Goal: Task Accomplishment & Management: Manage account settings

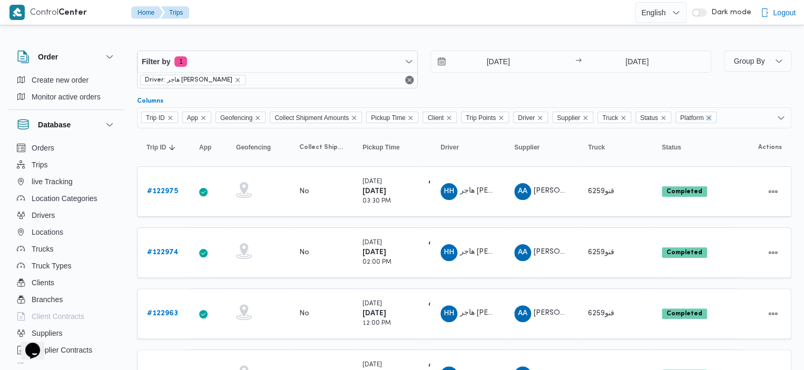
click at [712, 115] on icon "Remove Platform from selection in this group" at bounding box center [708, 118] width 6 height 6
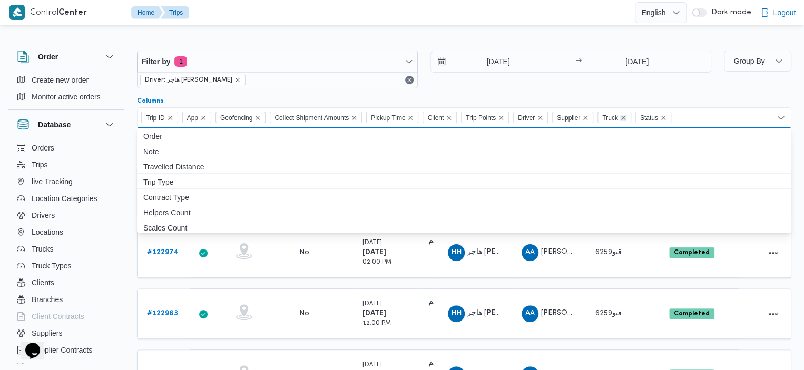
click at [625, 116] on icon "Remove Truck from selection in this group" at bounding box center [623, 118] width 4 height 4
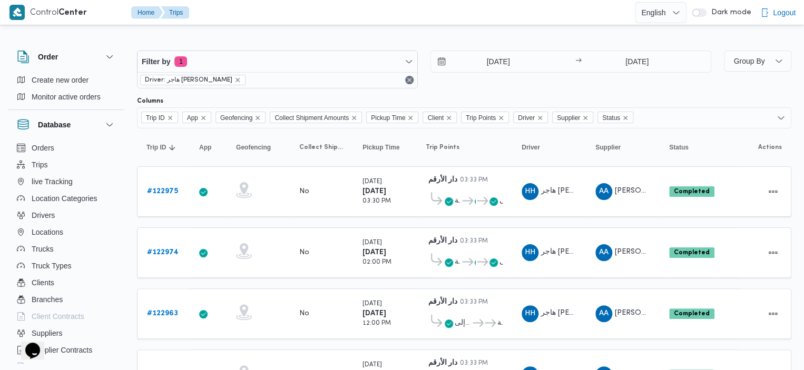
click at [633, 78] on div "1/8/2025 → 16/9/2025" at bounding box center [570, 70] width 281 height 38
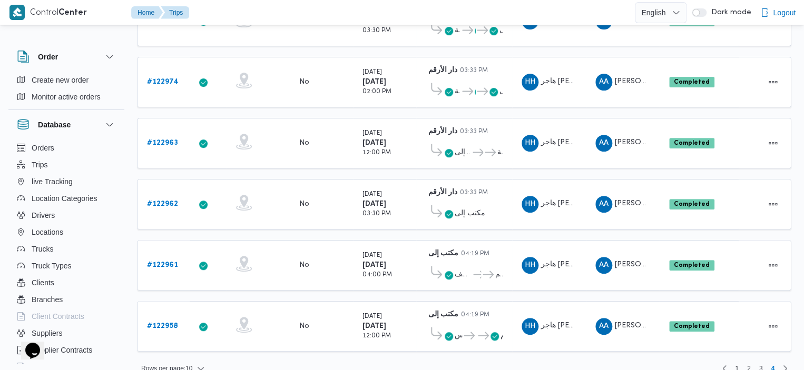
scroll to position [173, 0]
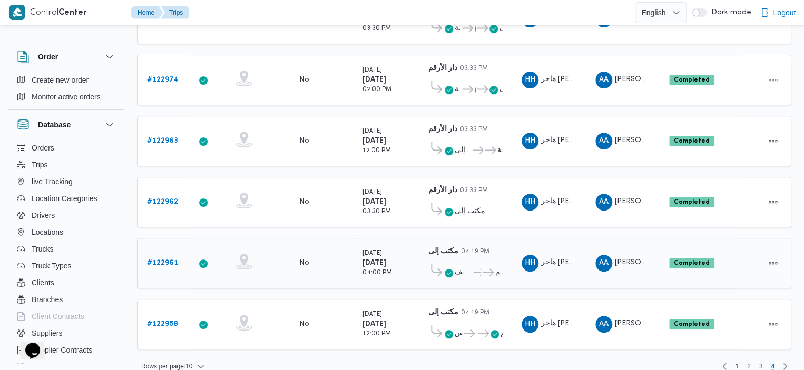
click at [454, 272] on span "ميدان تريومف" at bounding box center [458, 273] width 27 height 13
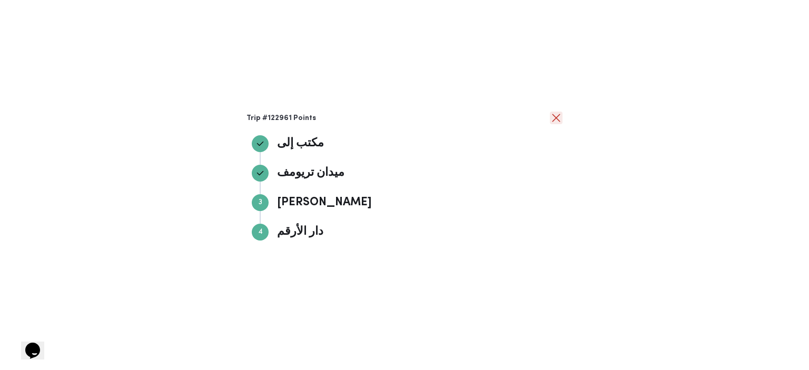
click at [552, 119] on button "close" at bounding box center [556, 118] width 13 height 13
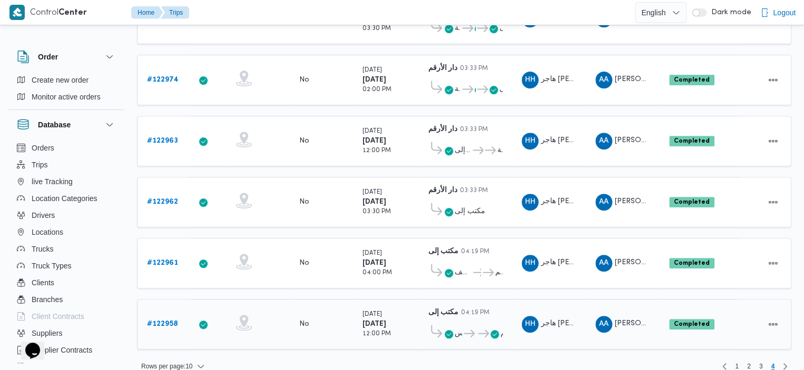
click at [468, 330] on icon at bounding box center [469, 334] width 11 height 8
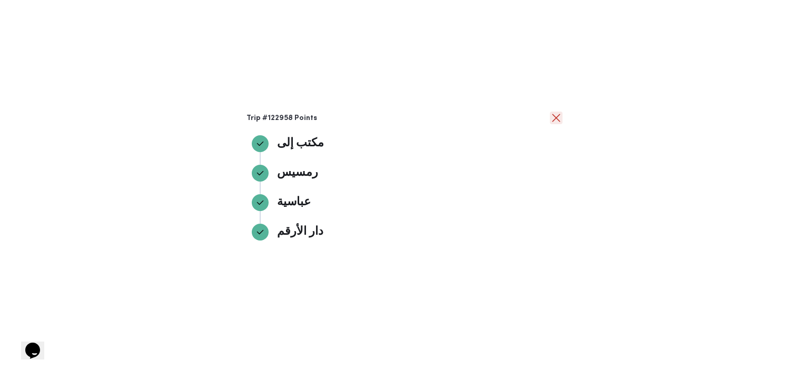
click at [554, 115] on button "close" at bounding box center [556, 118] width 13 height 13
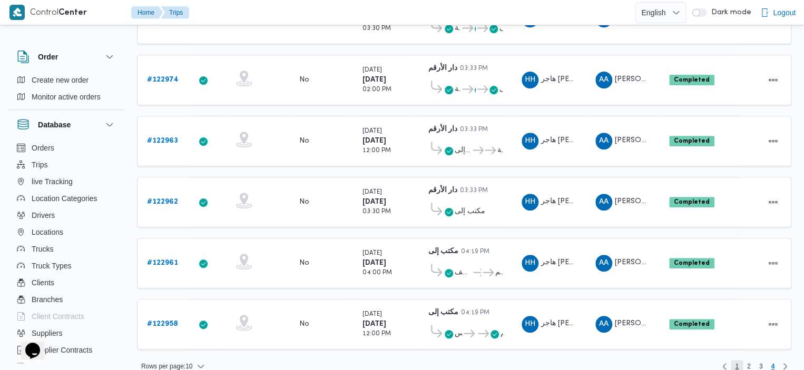
click at [741, 360] on span "1" at bounding box center [737, 366] width 12 height 13
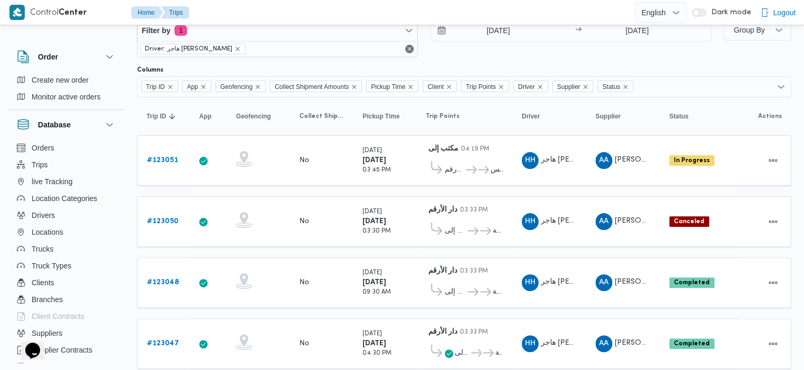
scroll to position [63, 0]
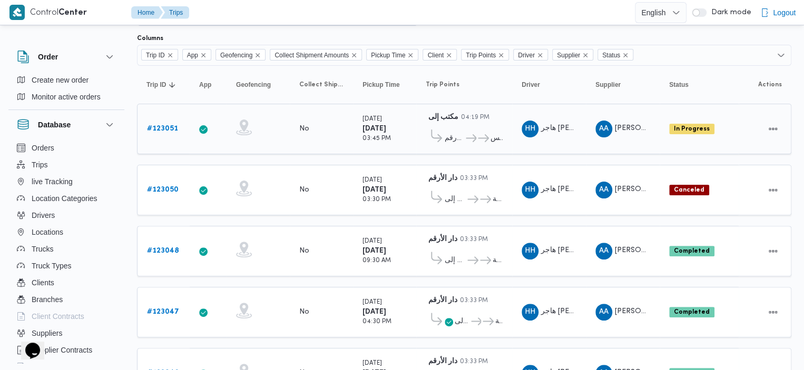
click at [483, 132] on span "رمسيس" at bounding box center [489, 138] width 26 height 13
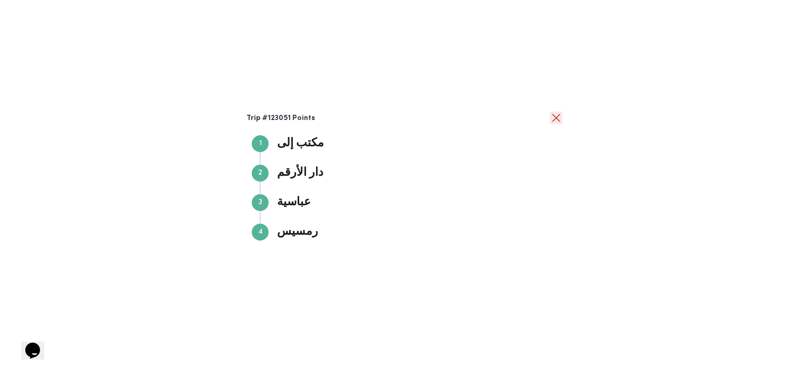
click at [551, 119] on button "close" at bounding box center [556, 118] width 13 height 13
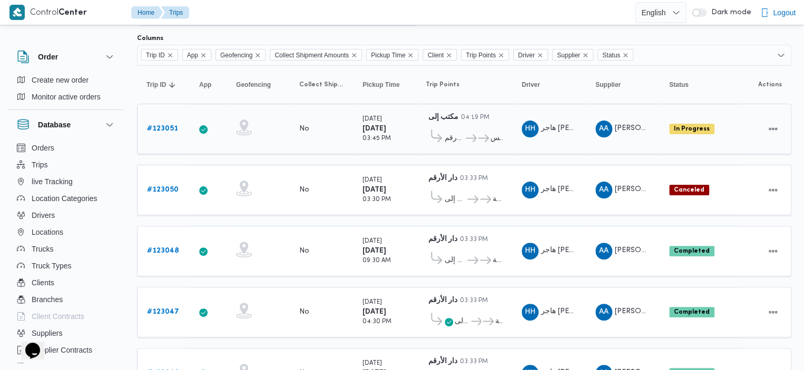
click at [168, 125] on b "# 123051" at bounding box center [162, 128] width 31 height 7
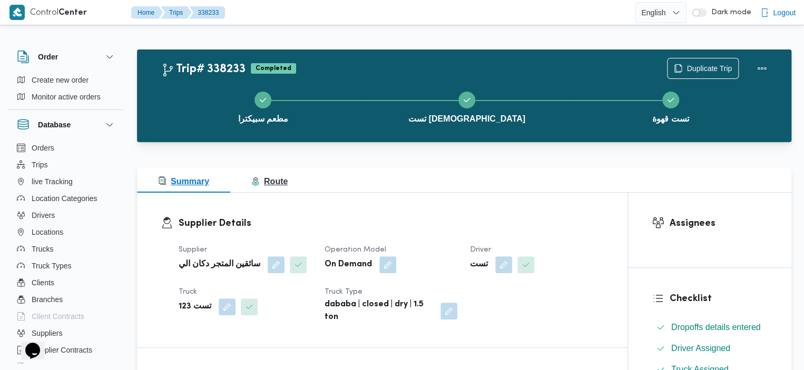
click at [257, 187] on span "Route" at bounding box center [269, 181] width 36 height 13
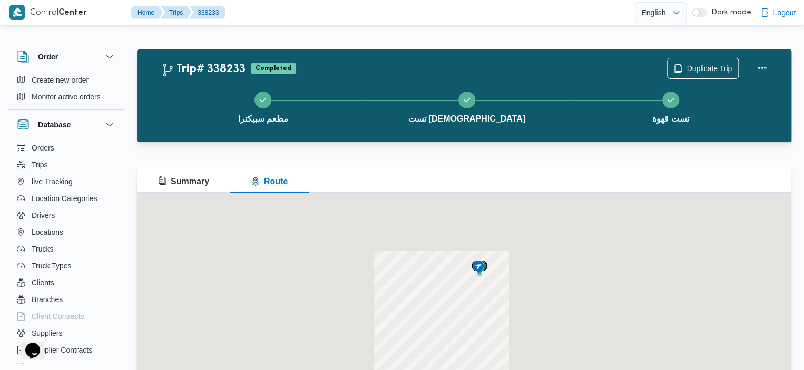
scroll to position [55, 0]
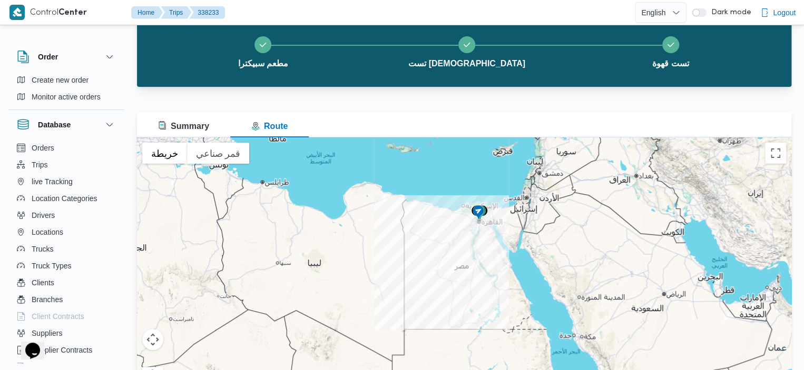
drag, startPoint x: 809, startPoint y: 69, endPoint x: 534, endPoint y: 82, distance: 275.3
click at [534, 82] on div "مطعم سبيكترا تست [DEMOGRAPHIC_DATA] تست قهوة" at bounding box center [467, 50] width 624 height 67
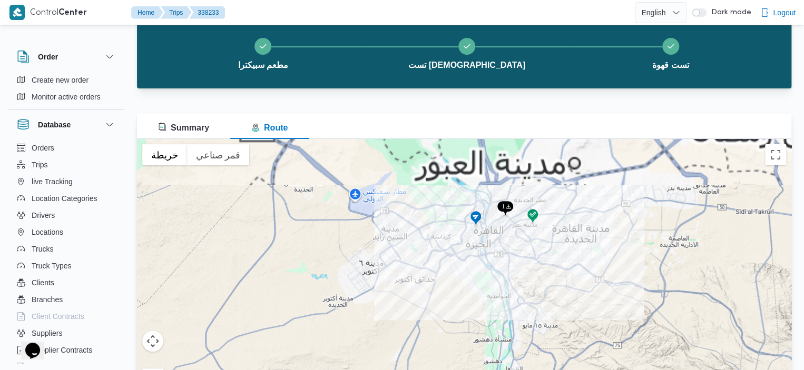
drag, startPoint x: 490, startPoint y: 198, endPoint x: 501, endPoint y: 248, distance: 51.8
click at [501, 249] on div at bounding box center [464, 270] width 654 height 263
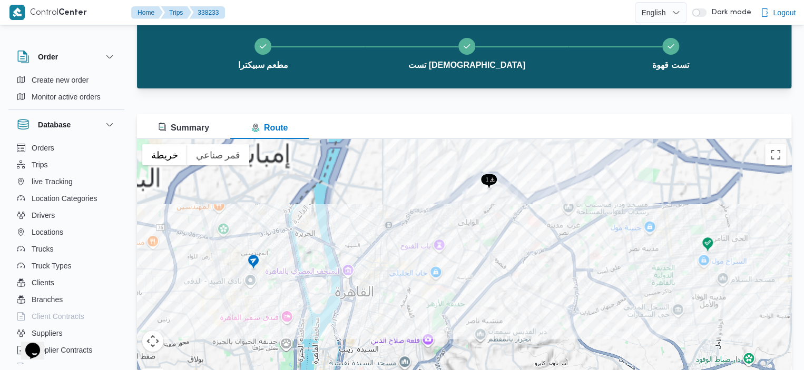
drag, startPoint x: 510, startPoint y: 238, endPoint x: 529, endPoint y: 349, distance: 112.8
click at [529, 349] on div at bounding box center [464, 270] width 654 height 263
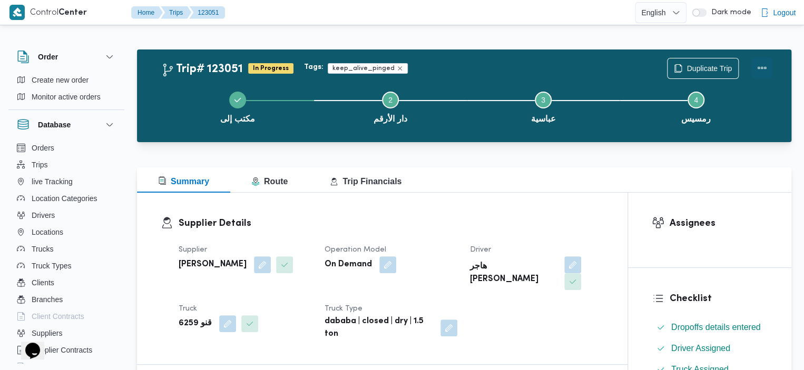
click at [768, 66] on button "Actions" at bounding box center [761, 67] width 21 height 21
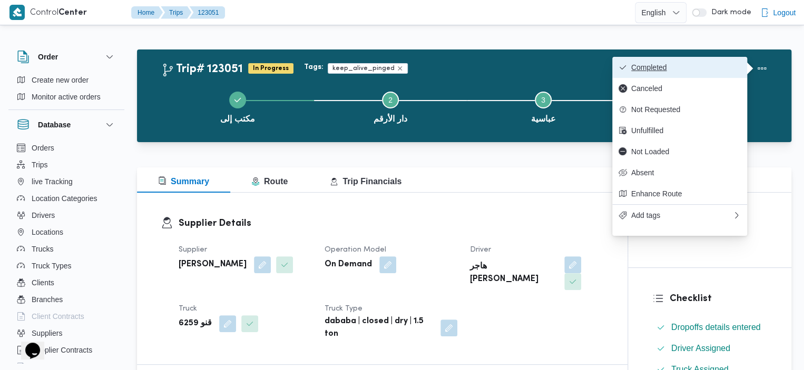
click at [680, 71] on span "Completed" at bounding box center [686, 67] width 110 height 8
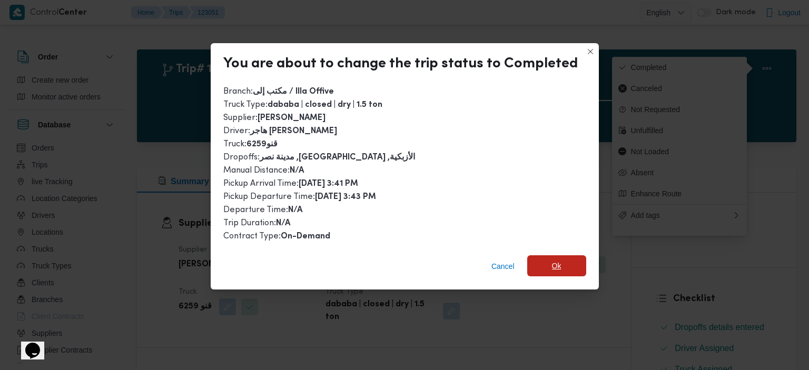
click at [543, 264] on span "Ok" at bounding box center [556, 265] width 59 height 21
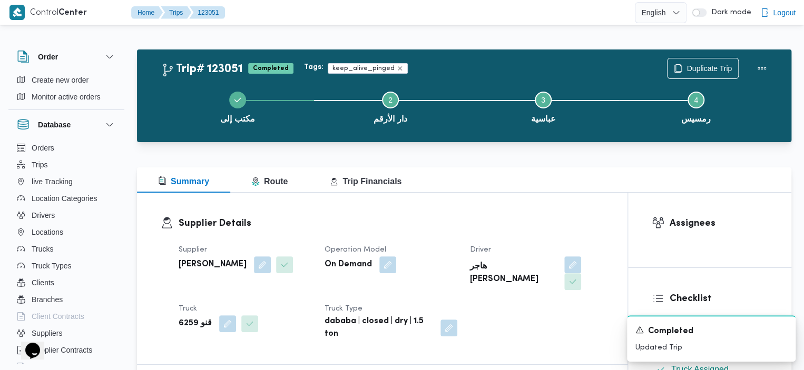
click at [416, 7] on div at bounding box center [432, 12] width 406 height 25
click at [691, 65] on span "Duplicate Trip" at bounding box center [708, 68] width 45 height 13
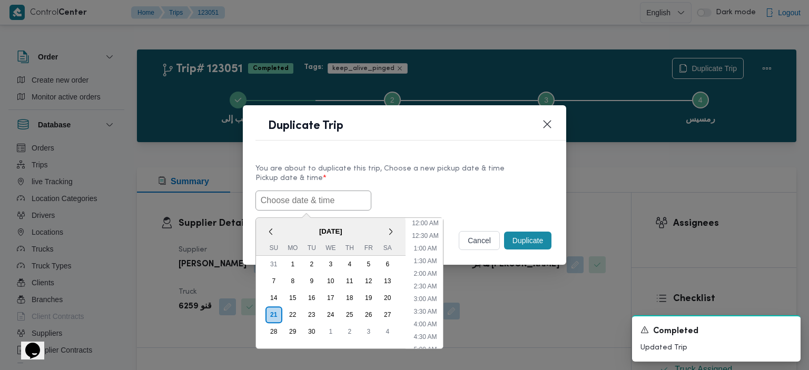
click at [323, 198] on input "text" at bounding box center [313, 201] width 116 height 20
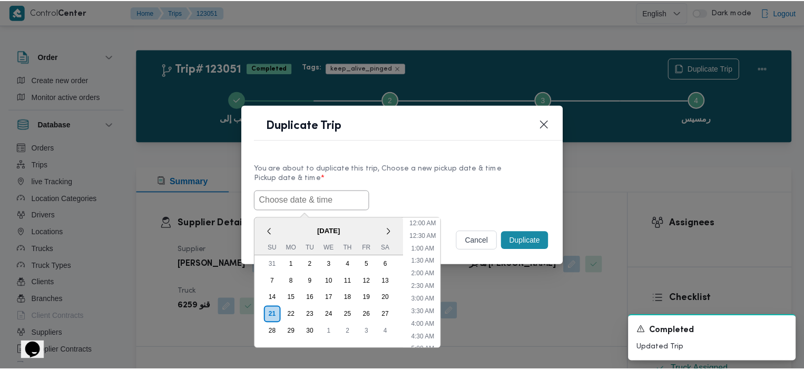
scroll to position [244, 0]
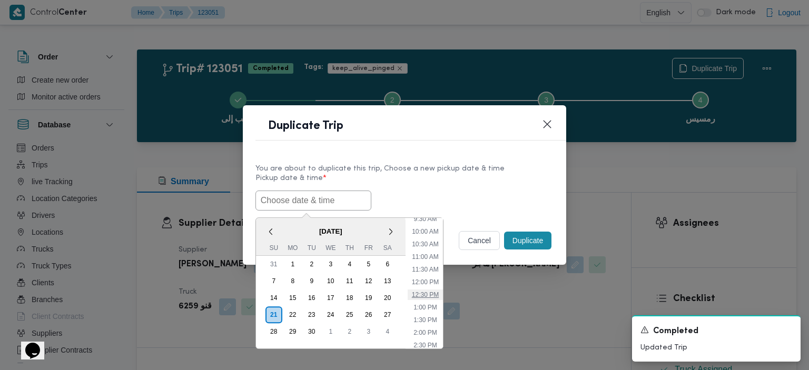
click at [429, 292] on li "12:30 PM" at bounding box center [425, 295] width 35 height 11
type input "[DATE] 12:30PM"
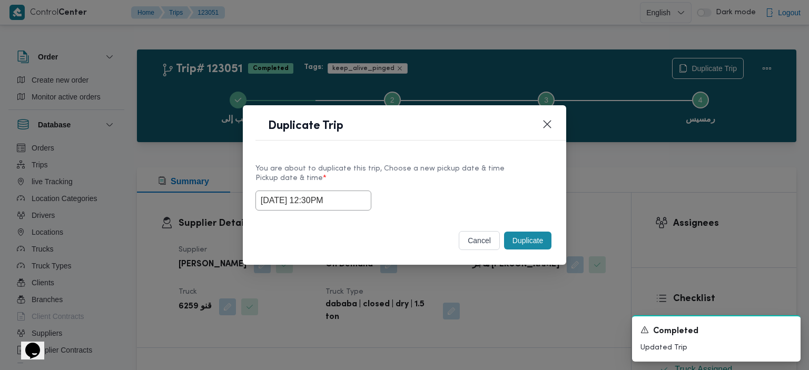
click at [543, 243] on button "Duplicate" at bounding box center [527, 241] width 47 height 18
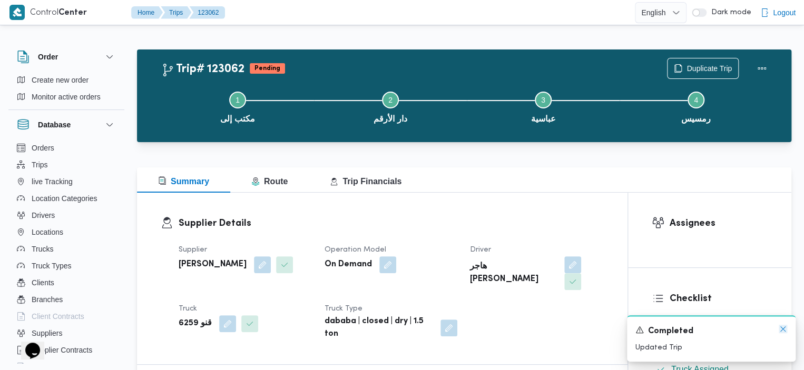
click at [780, 328] on icon "Dismiss toast" at bounding box center [783, 329] width 8 height 8
